Goal: Task Accomplishment & Management: Manage account settings

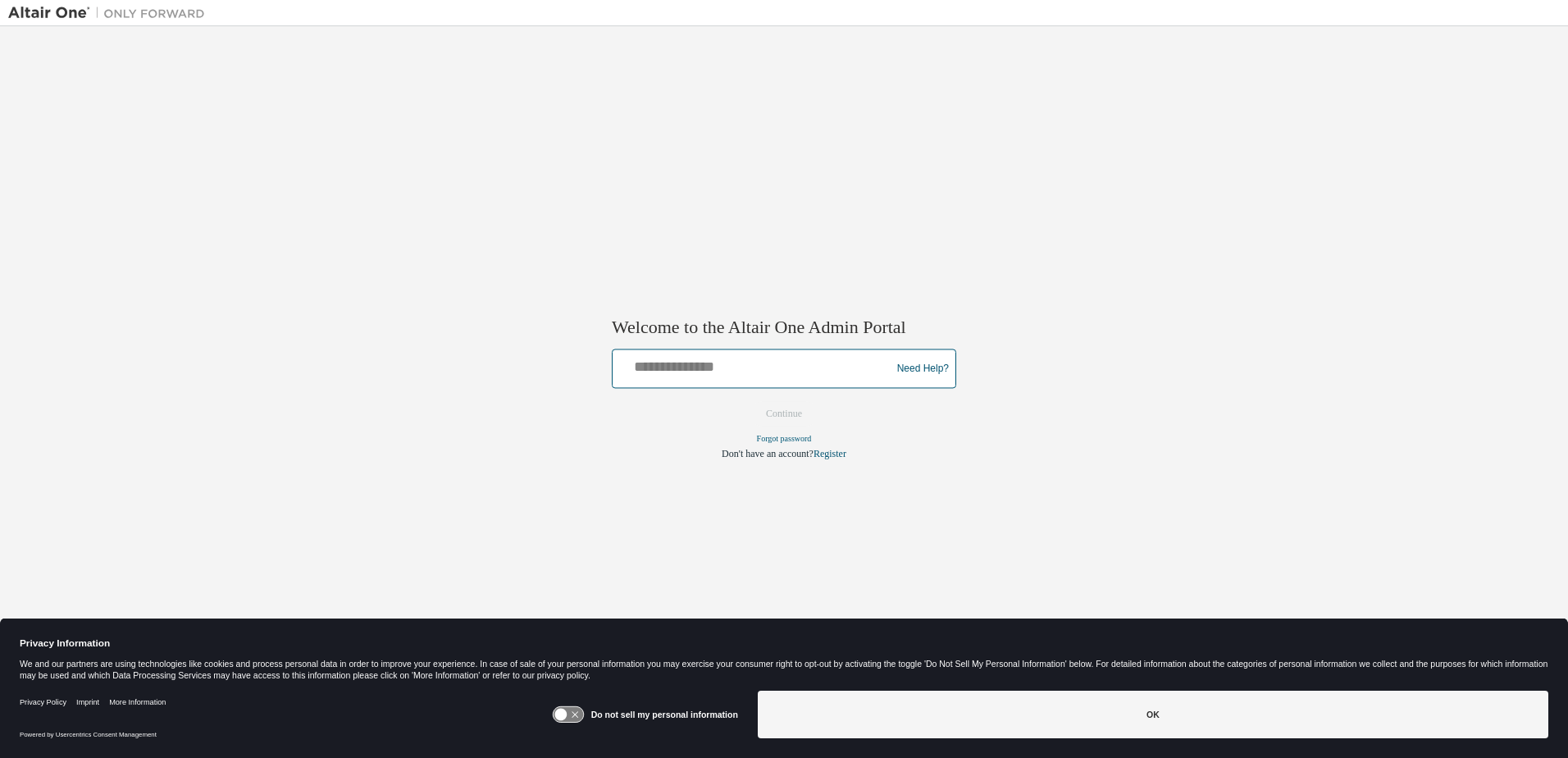
click at [645, 364] on input "text" at bounding box center [754, 365] width 270 height 24
type input "**********"
click at [749, 402] on button "Continue" at bounding box center [784, 414] width 70 height 25
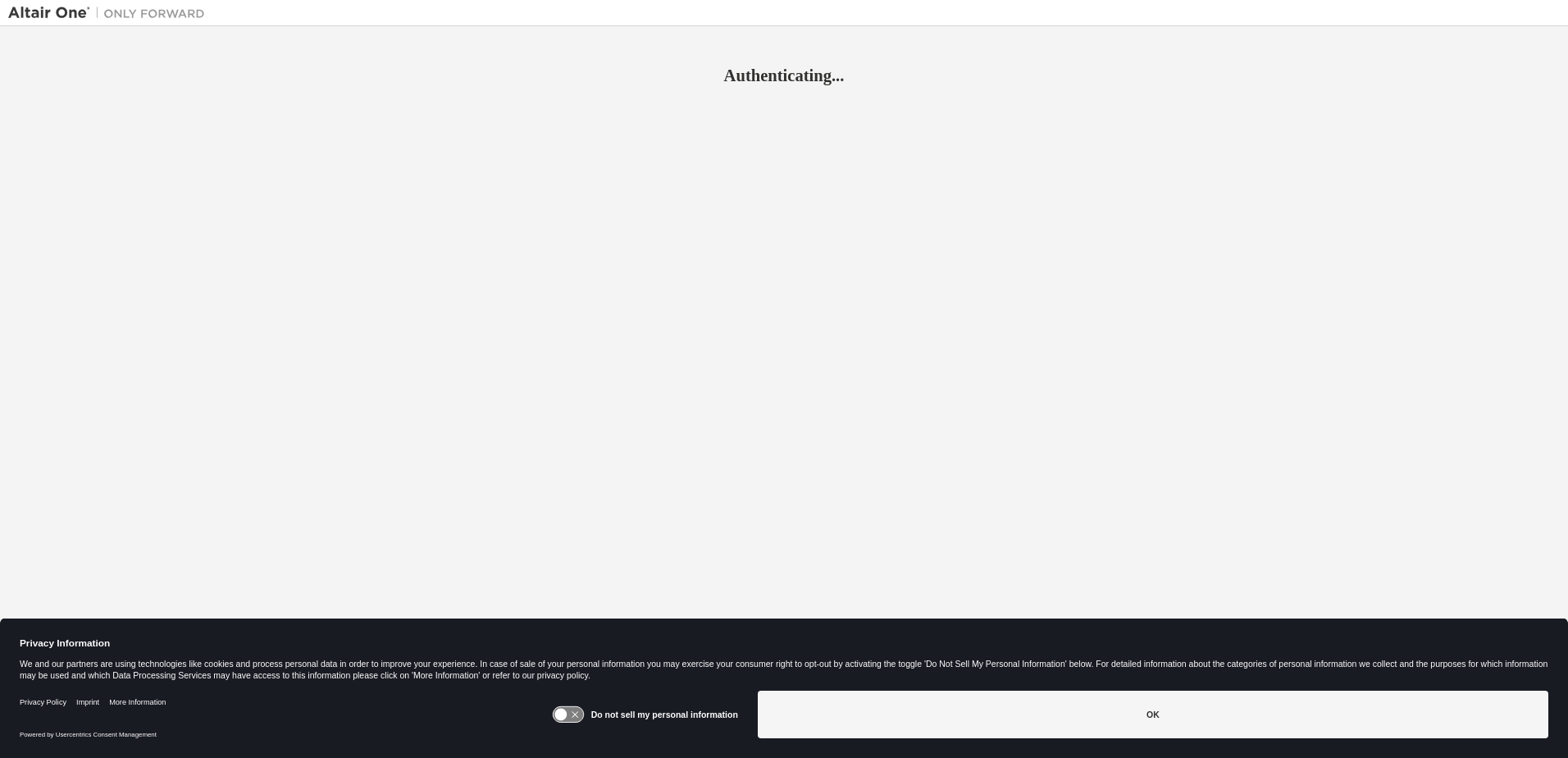
click at [576, 710] on icon at bounding box center [568, 715] width 30 height 15
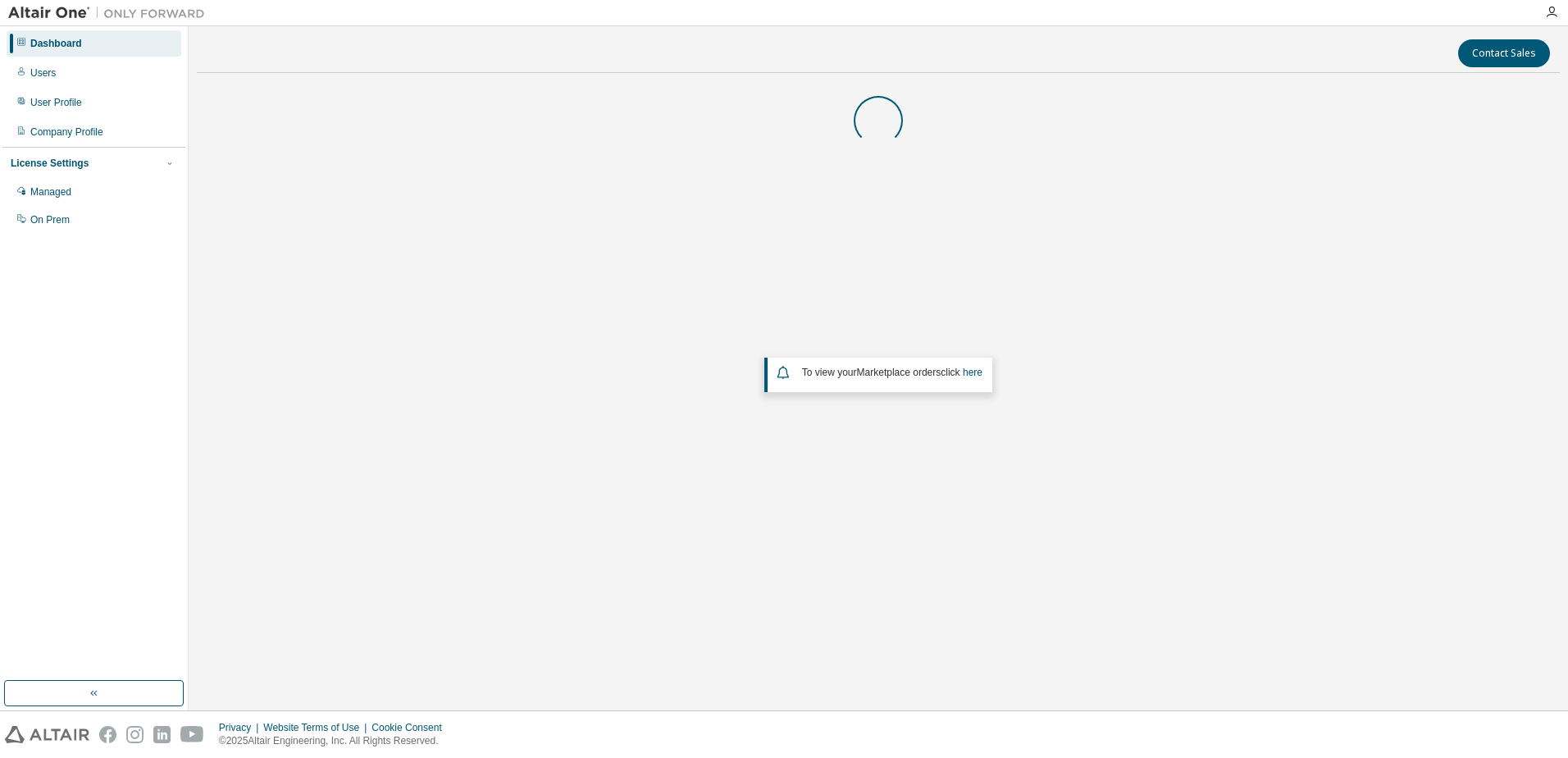
click at [569, 718] on div "Privacy Website Terms of Use Cookie Consent © 2025 Altair Engineering, Inc. All…" at bounding box center [784, 734] width 1568 height 47
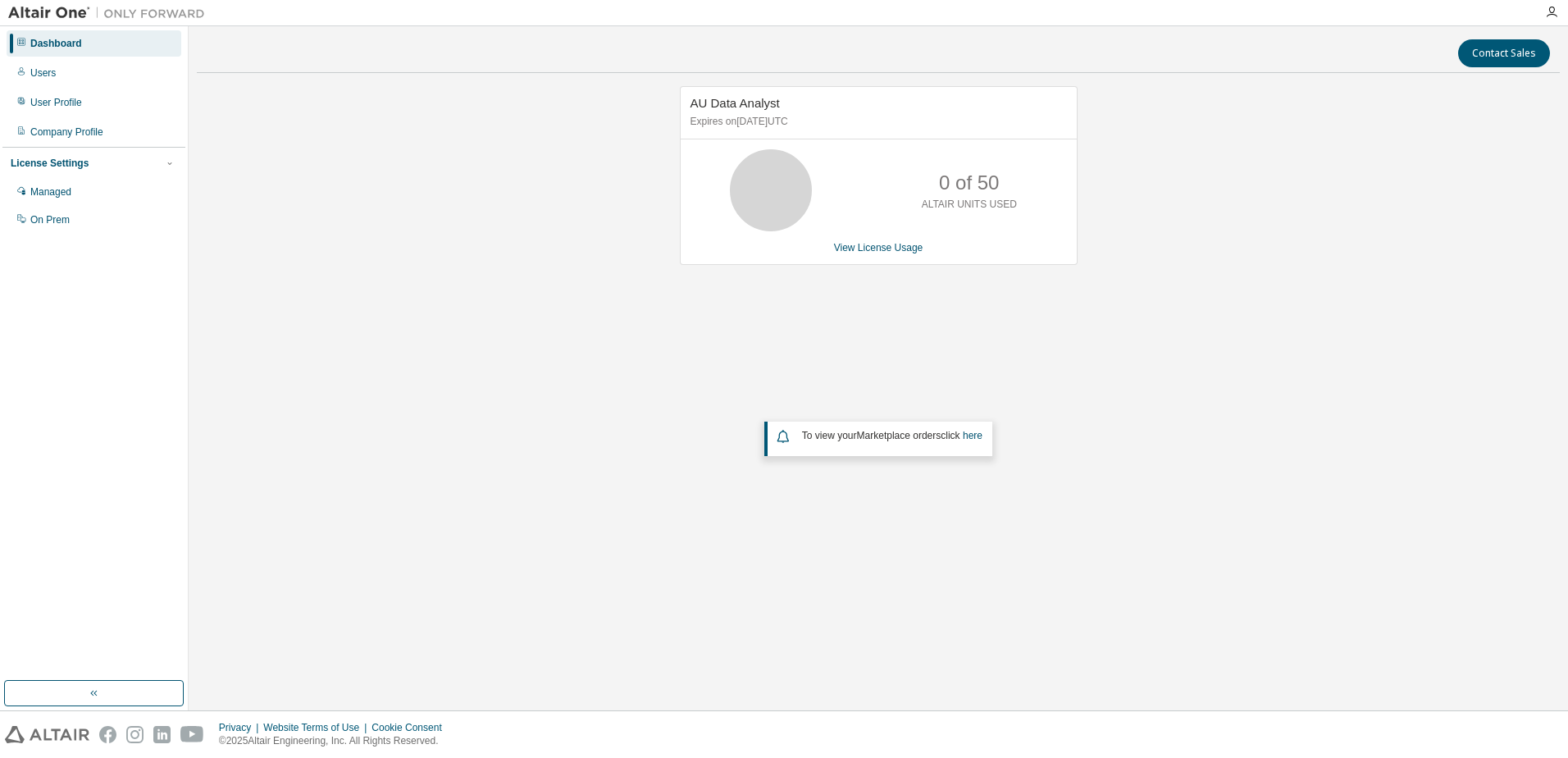
click at [59, 104] on div "User Profile" at bounding box center [56, 103] width 51 height 13
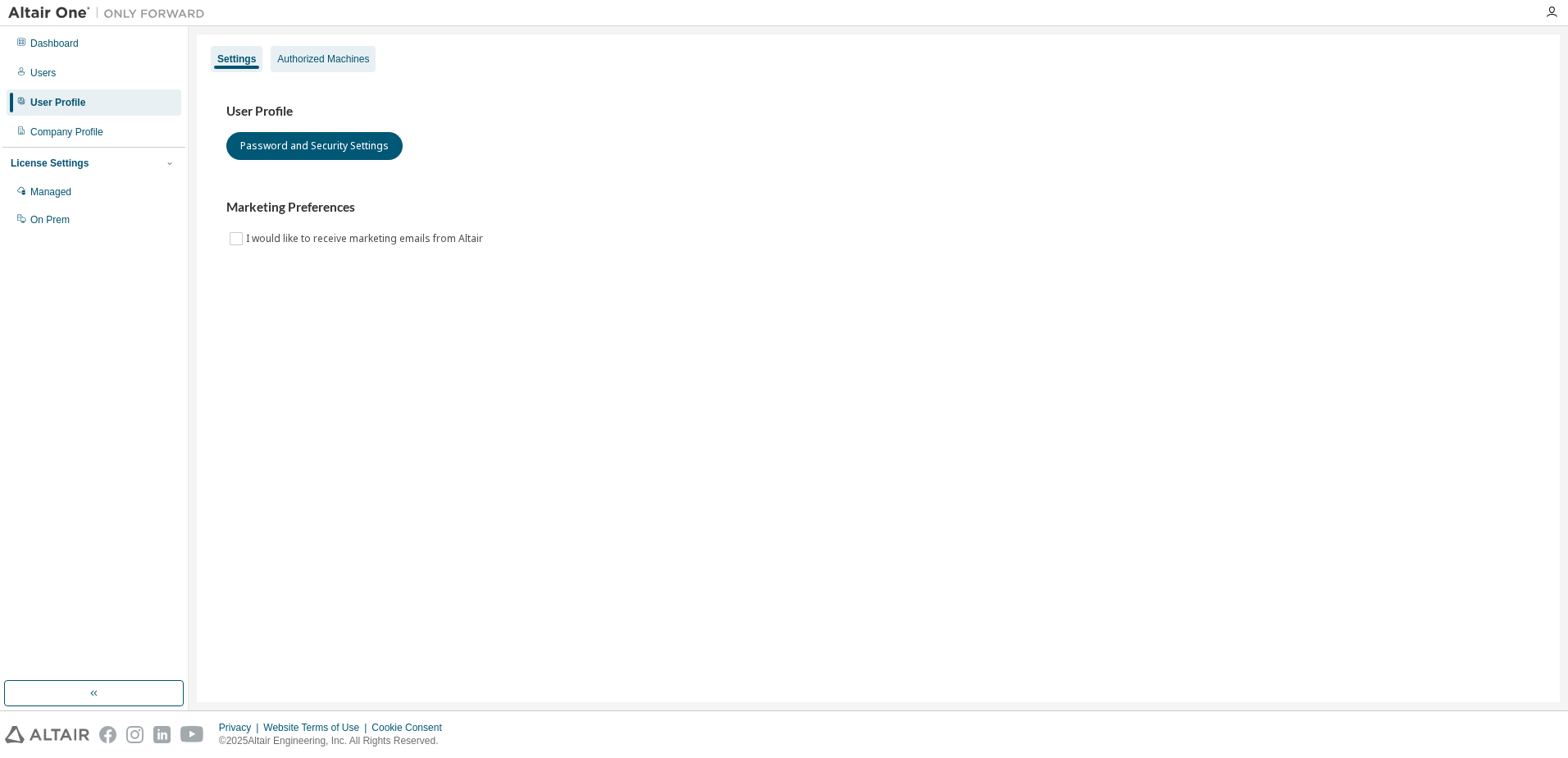
click at [369, 53] on div "Authorized Machines" at bounding box center [323, 59] width 92 height 13
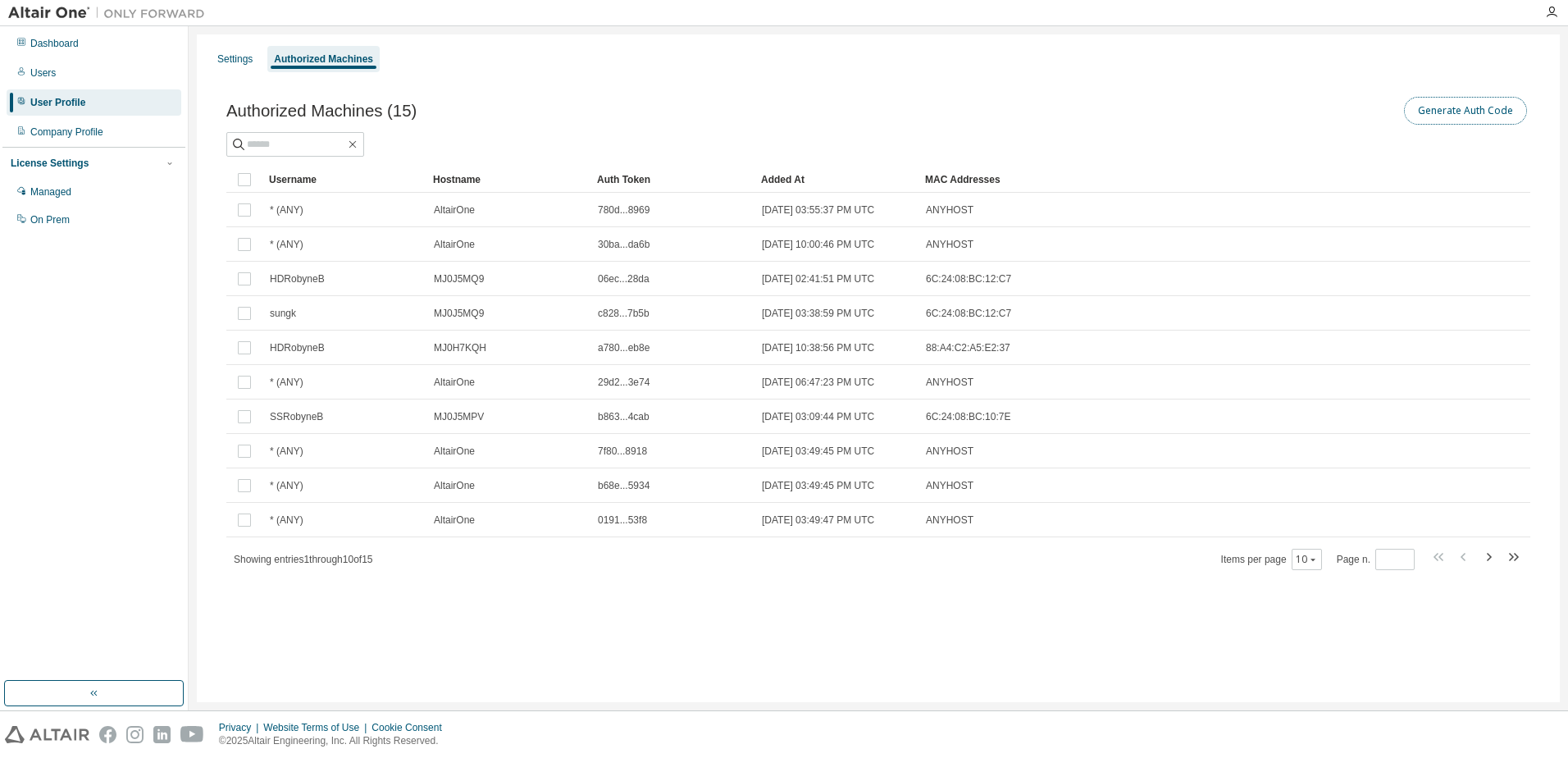
click at [1431, 109] on button "Generate Auth Code" at bounding box center [1466, 110] width 123 height 28
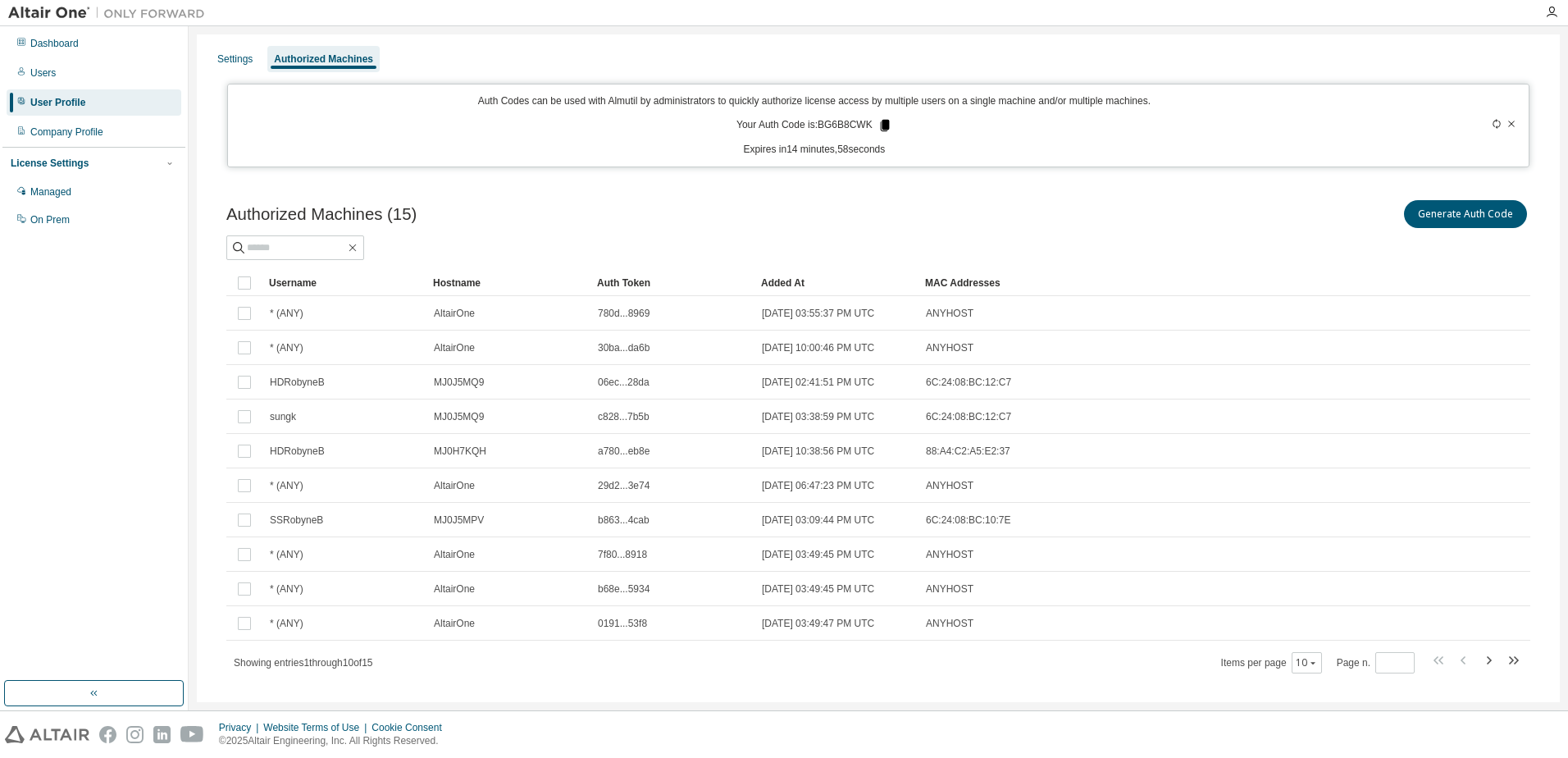
click at [883, 124] on icon at bounding box center [885, 125] width 9 height 11
click at [1552, 11] on icon "button" at bounding box center [1552, 12] width 13 height 13
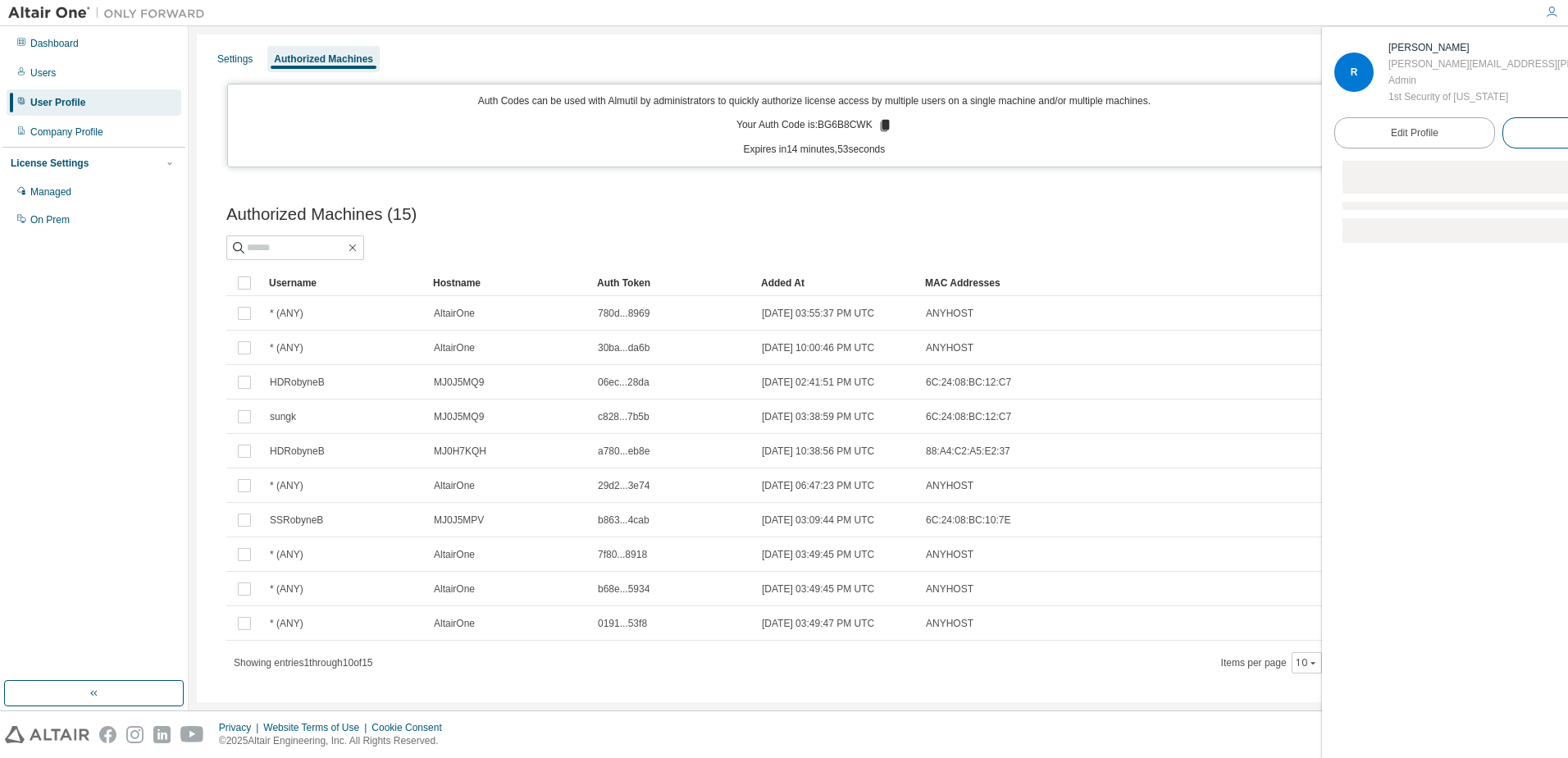
click at [1568, 135] on span "Logout" at bounding box center [1583, 132] width 30 height 16
